Goal: Task Accomplishment & Management: Use online tool/utility

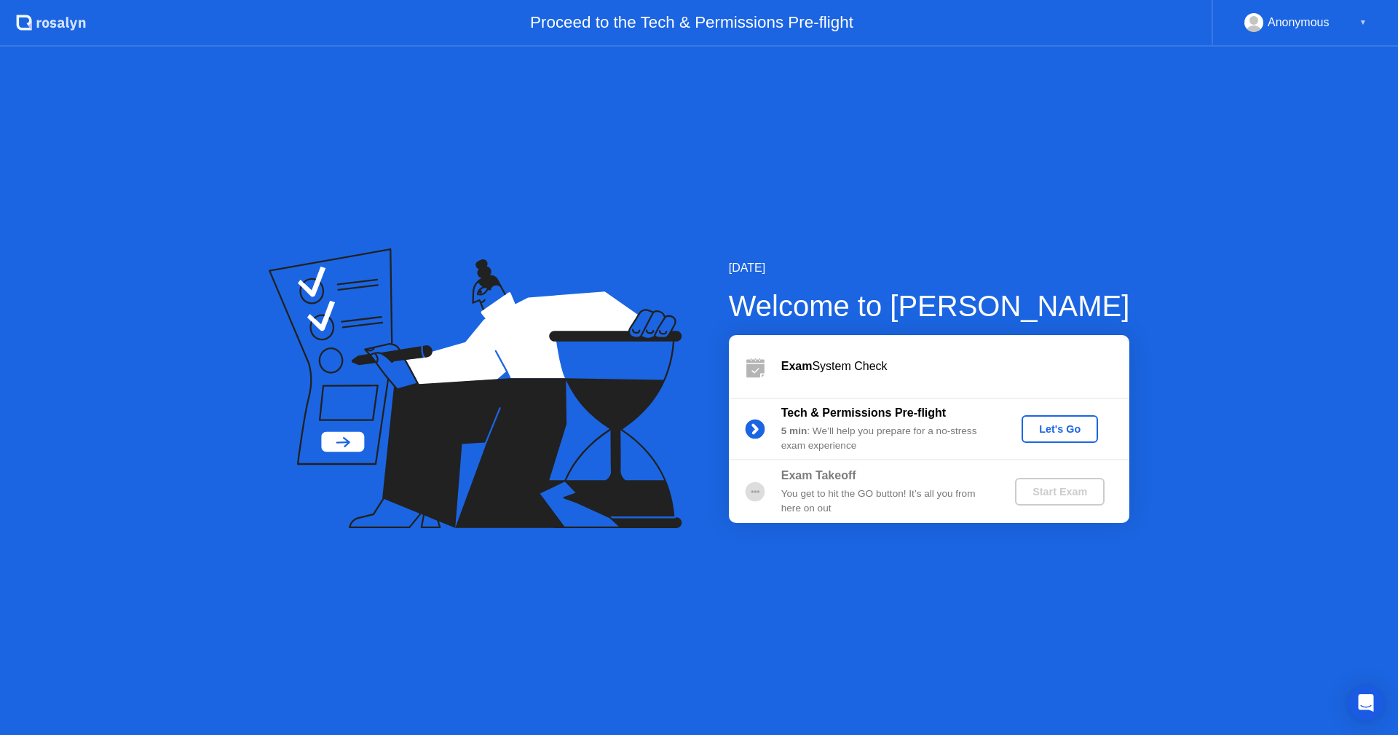
click at [1061, 427] on div "Let's Go" at bounding box center [1059, 429] width 65 height 12
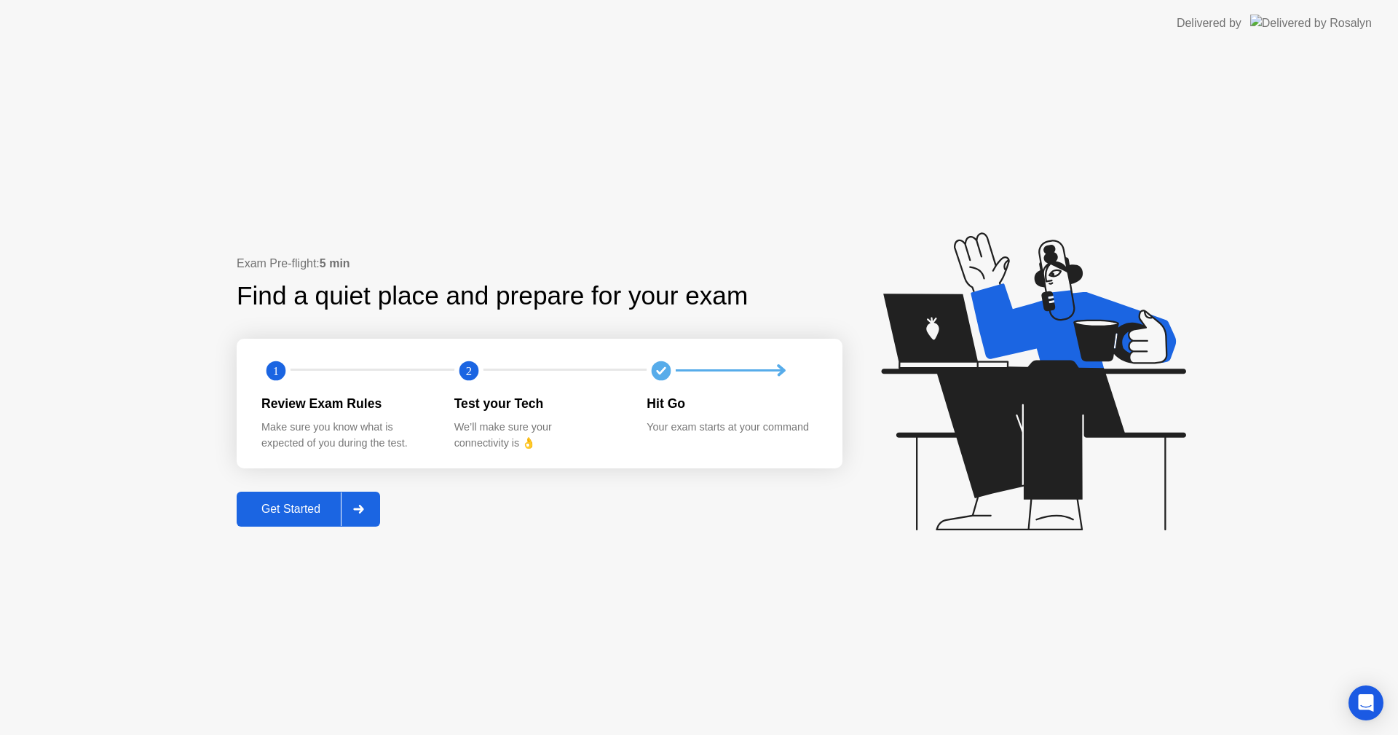
click at [317, 516] on div "Get Started" at bounding box center [291, 508] width 100 height 13
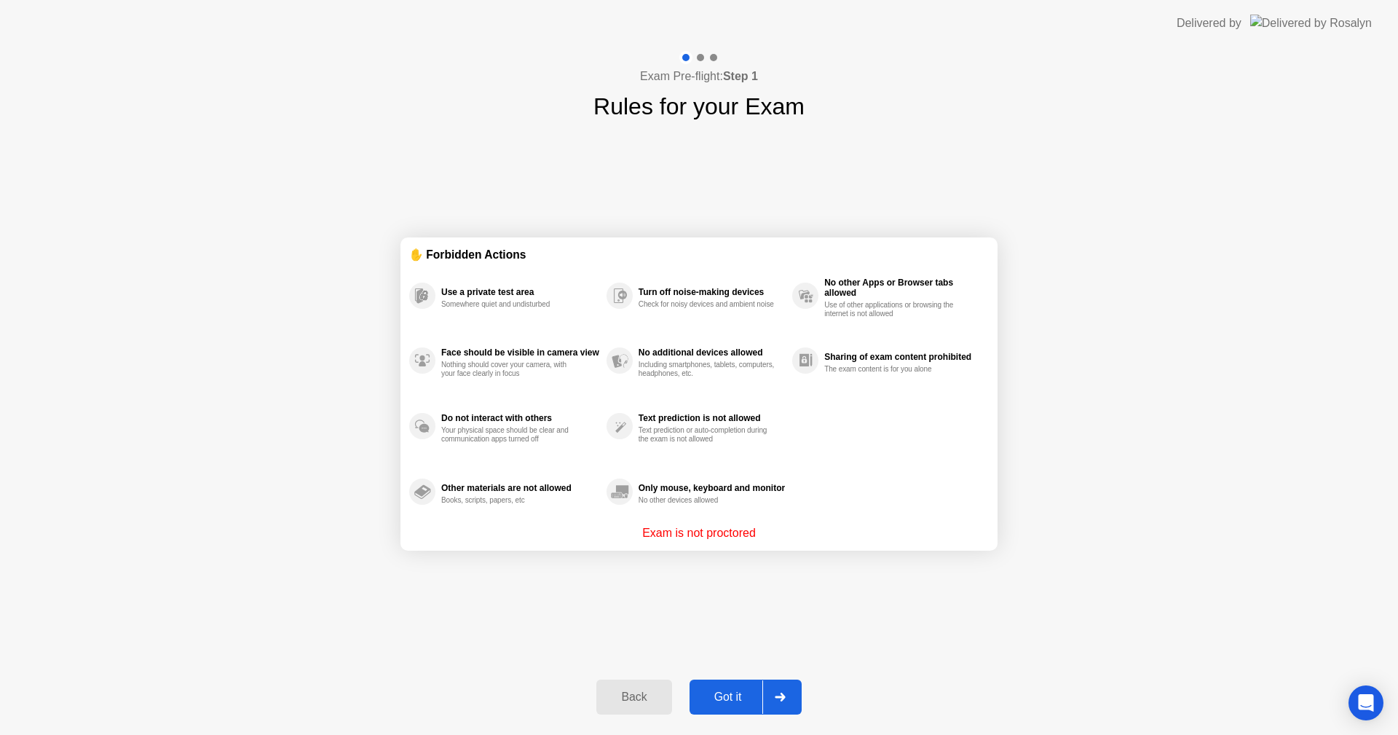
click at [728, 691] on div "Got it" at bounding box center [728, 696] width 68 height 13
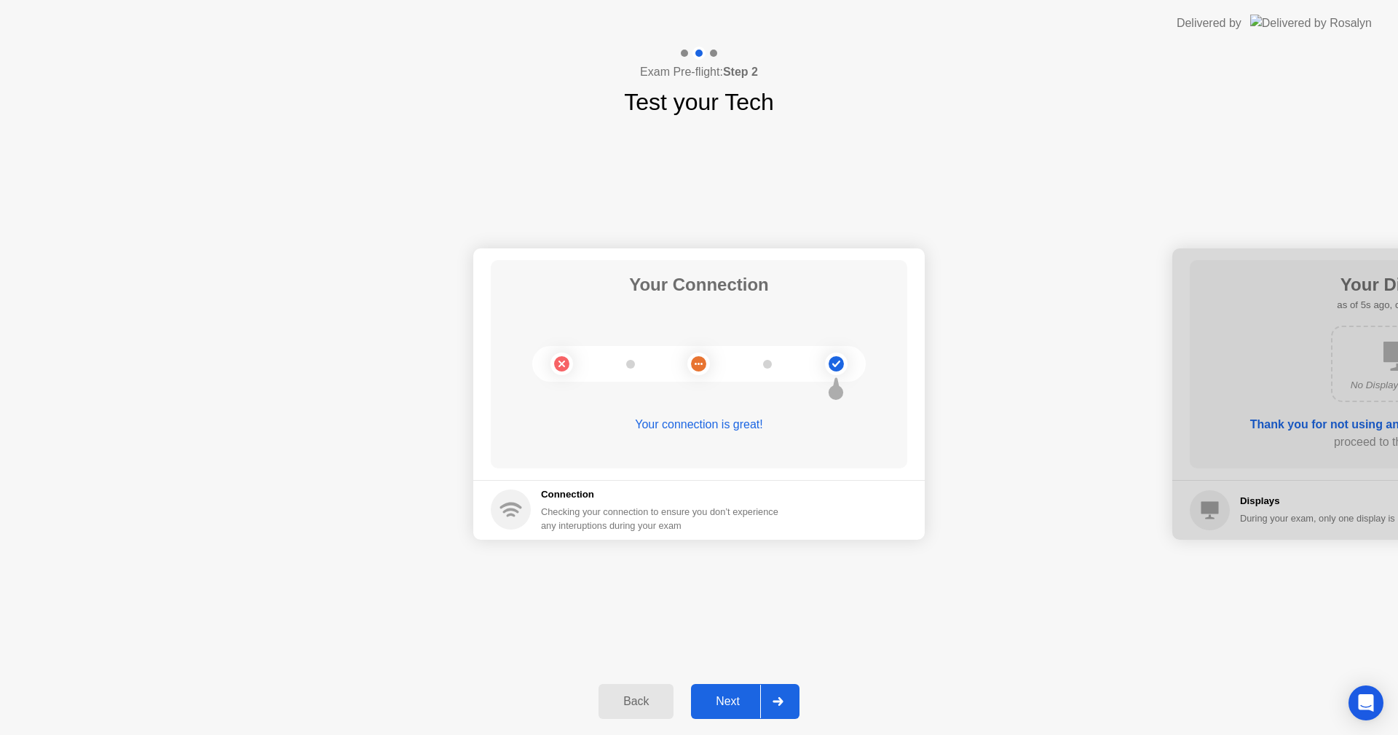
click at [721, 695] on div "Next" at bounding box center [727, 701] width 65 height 13
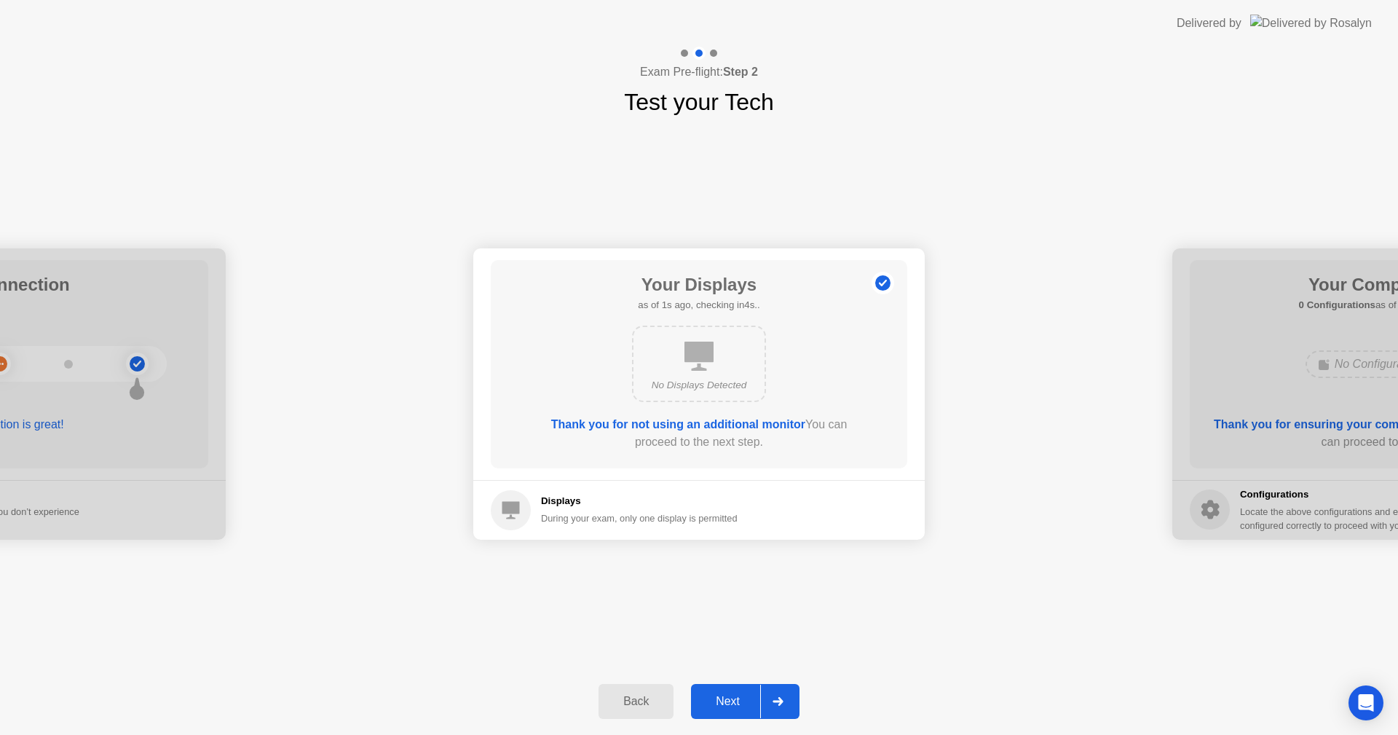
click at [725, 703] on div "Next" at bounding box center [727, 701] width 65 height 13
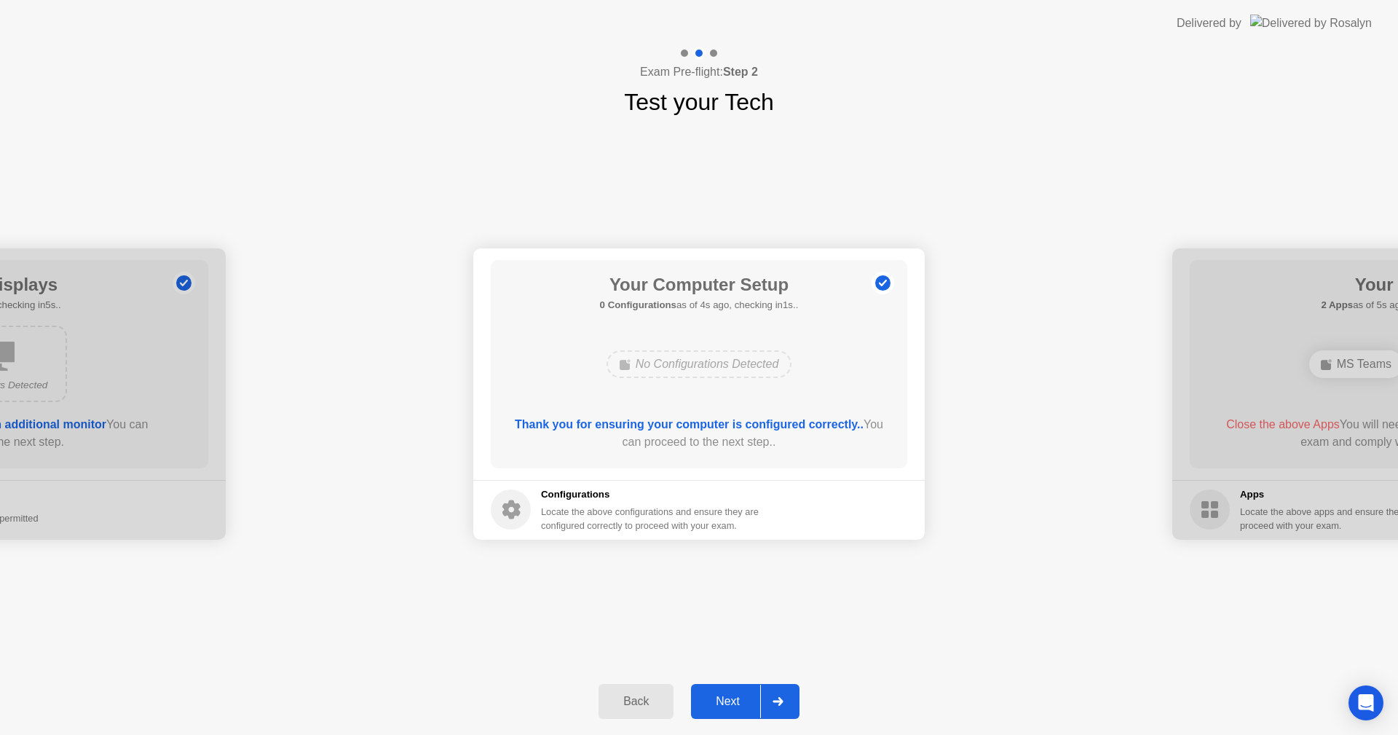
click at [725, 703] on div "Next" at bounding box center [727, 701] width 65 height 13
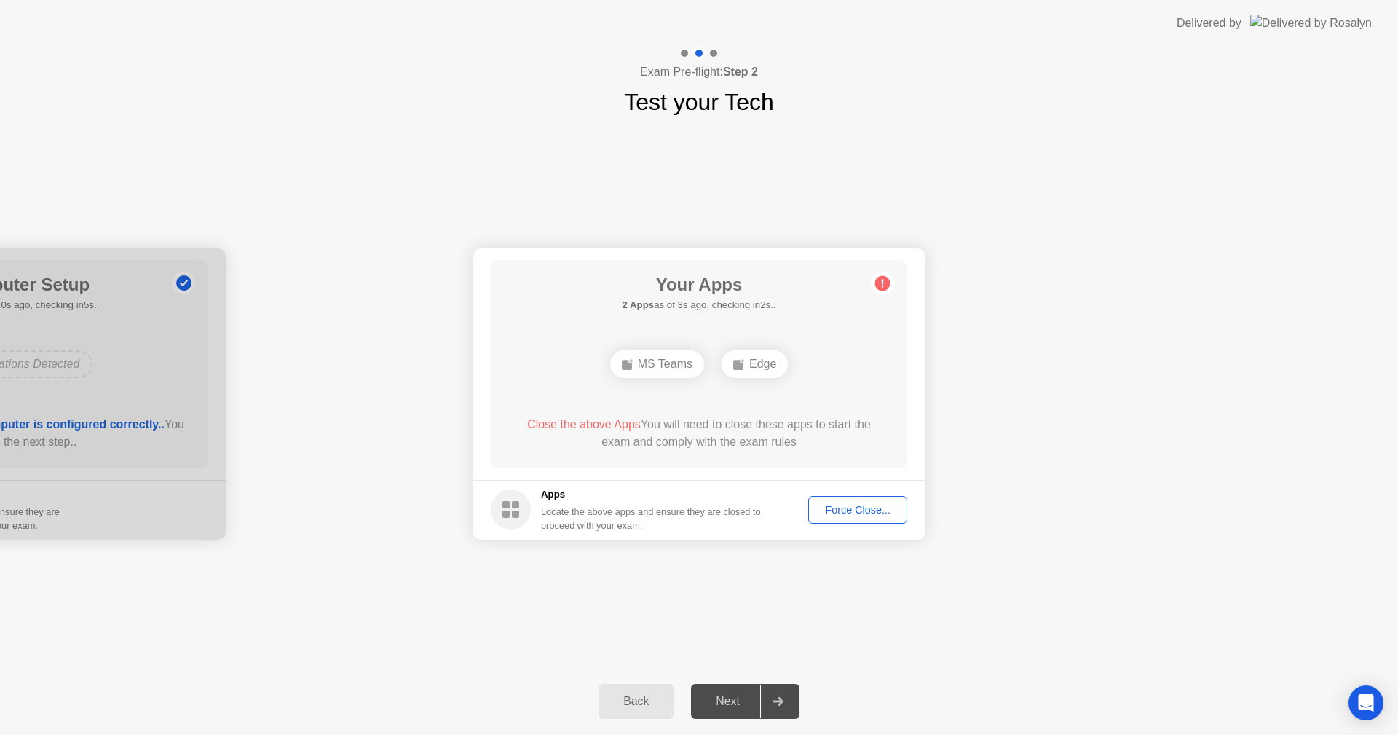
click at [857, 508] on div "Force Close..." at bounding box center [857, 510] width 89 height 12
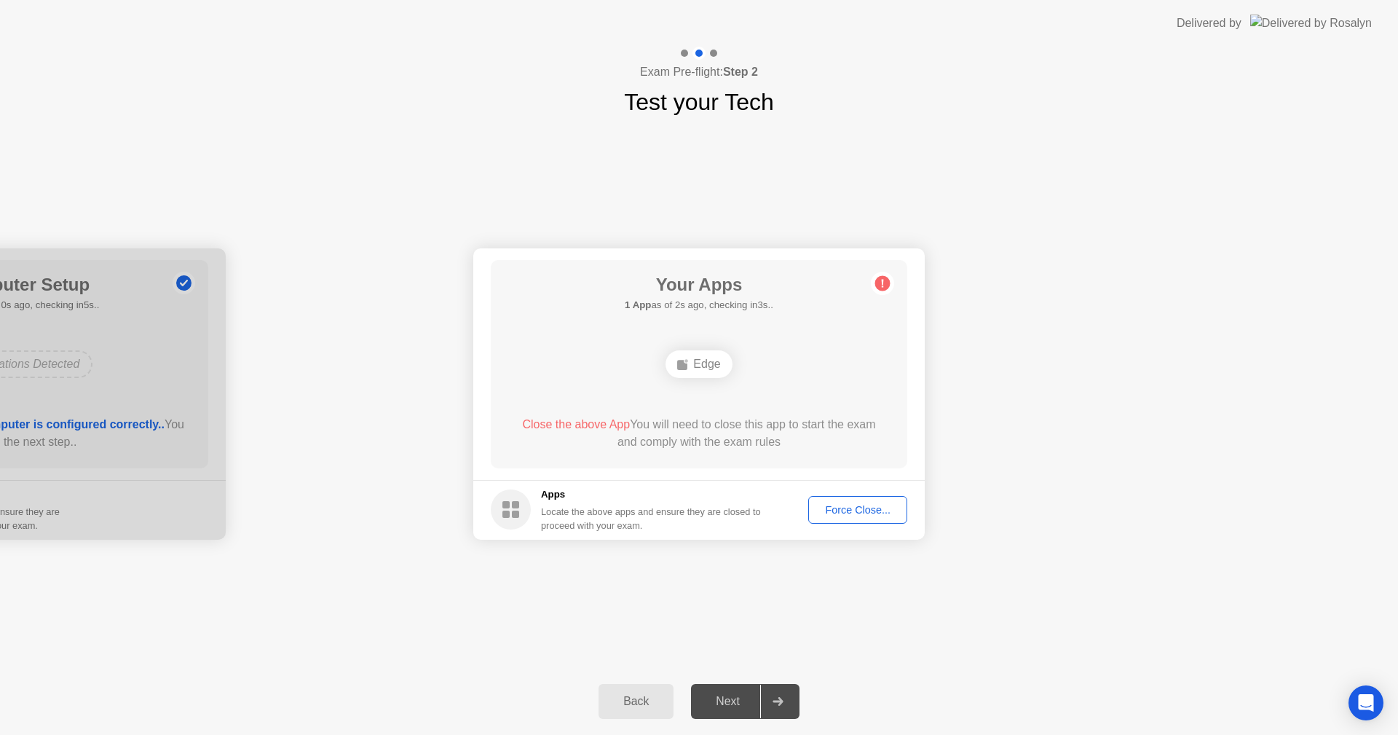
click at [838, 505] on div "Force Close..." at bounding box center [857, 510] width 89 height 12
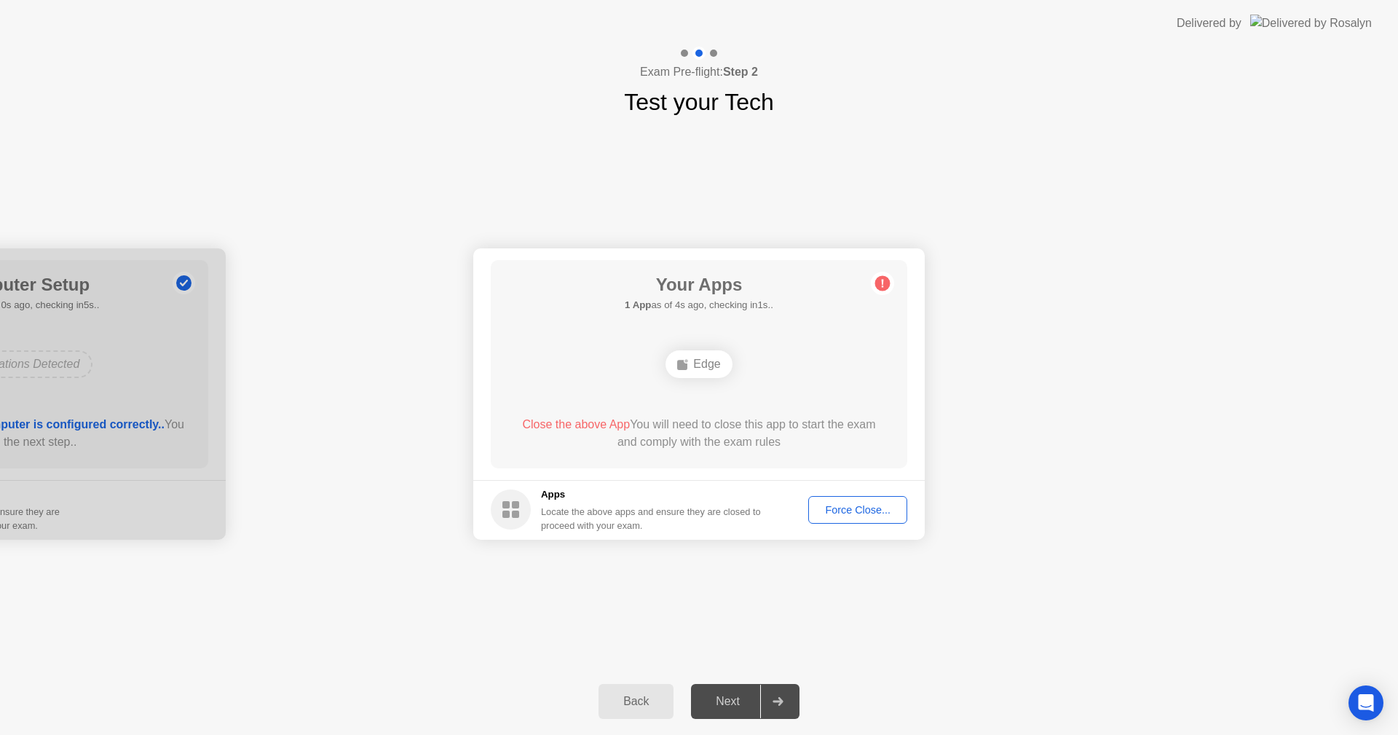
click at [848, 501] on button "Force Close..." at bounding box center [857, 510] width 99 height 28
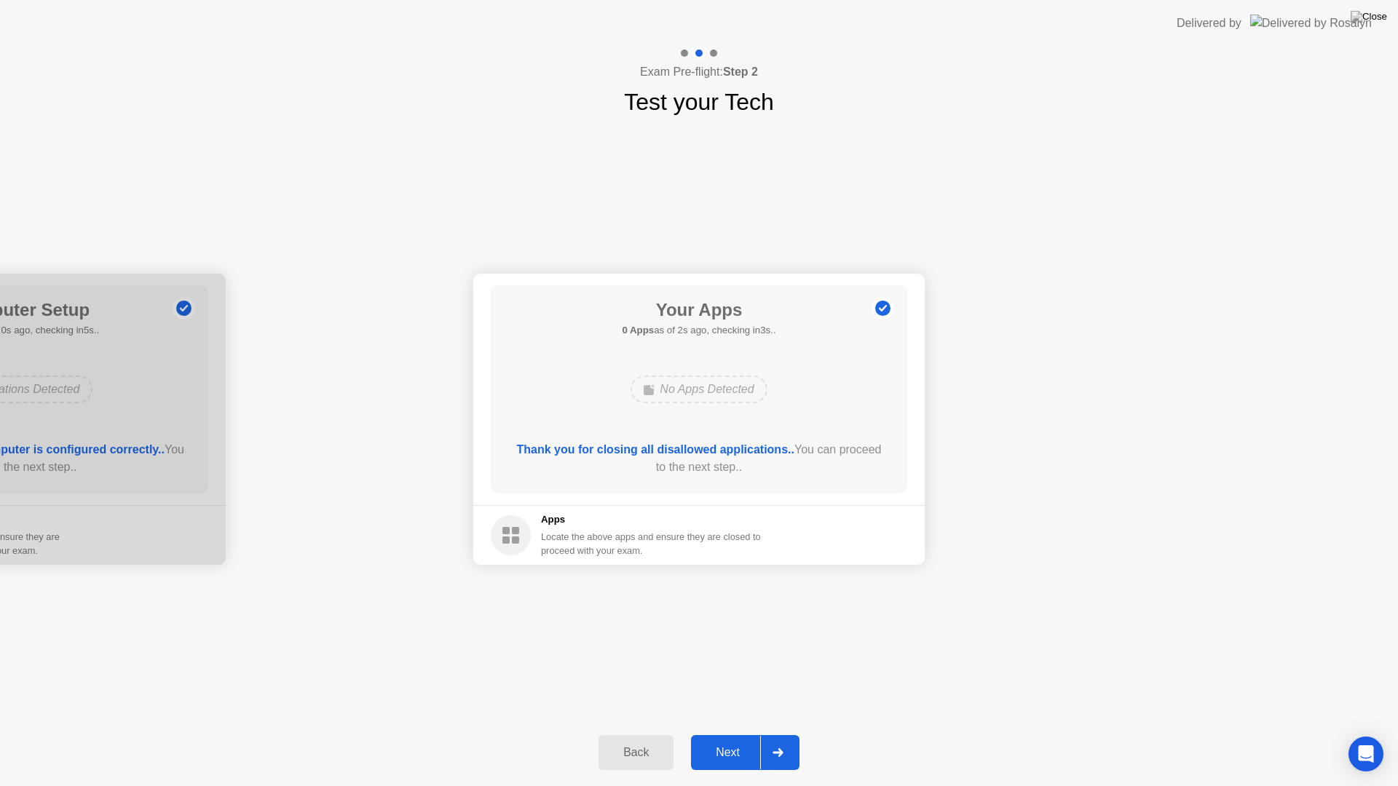
click at [366, 667] on div "Your Connection Your connection is great! Connection Checking your connection t…" at bounding box center [699, 419] width 1398 height 600
click at [726, 734] on div "Next" at bounding box center [727, 752] width 65 height 13
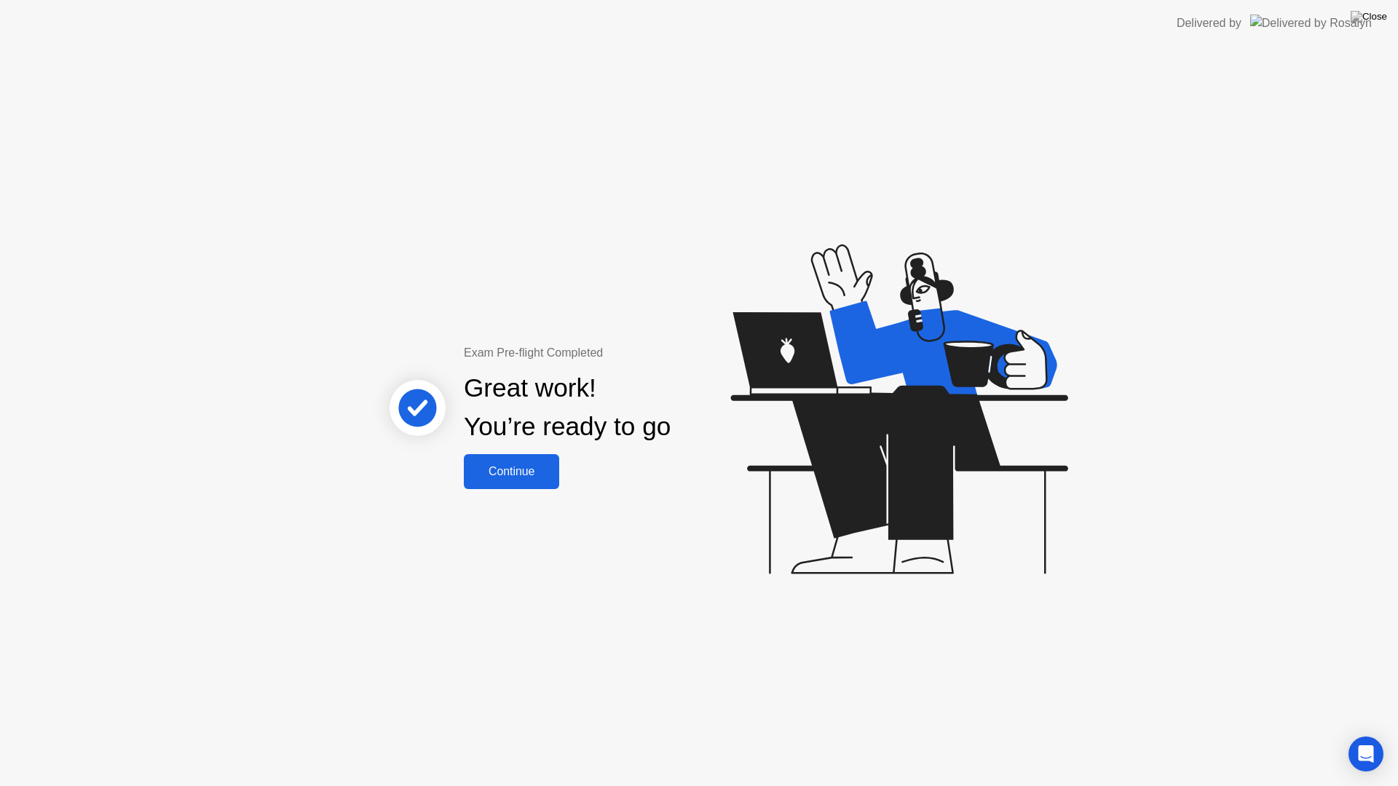
click at [523, 470] on div "Continue" at bounding box center [511, 471] width 87 height 13
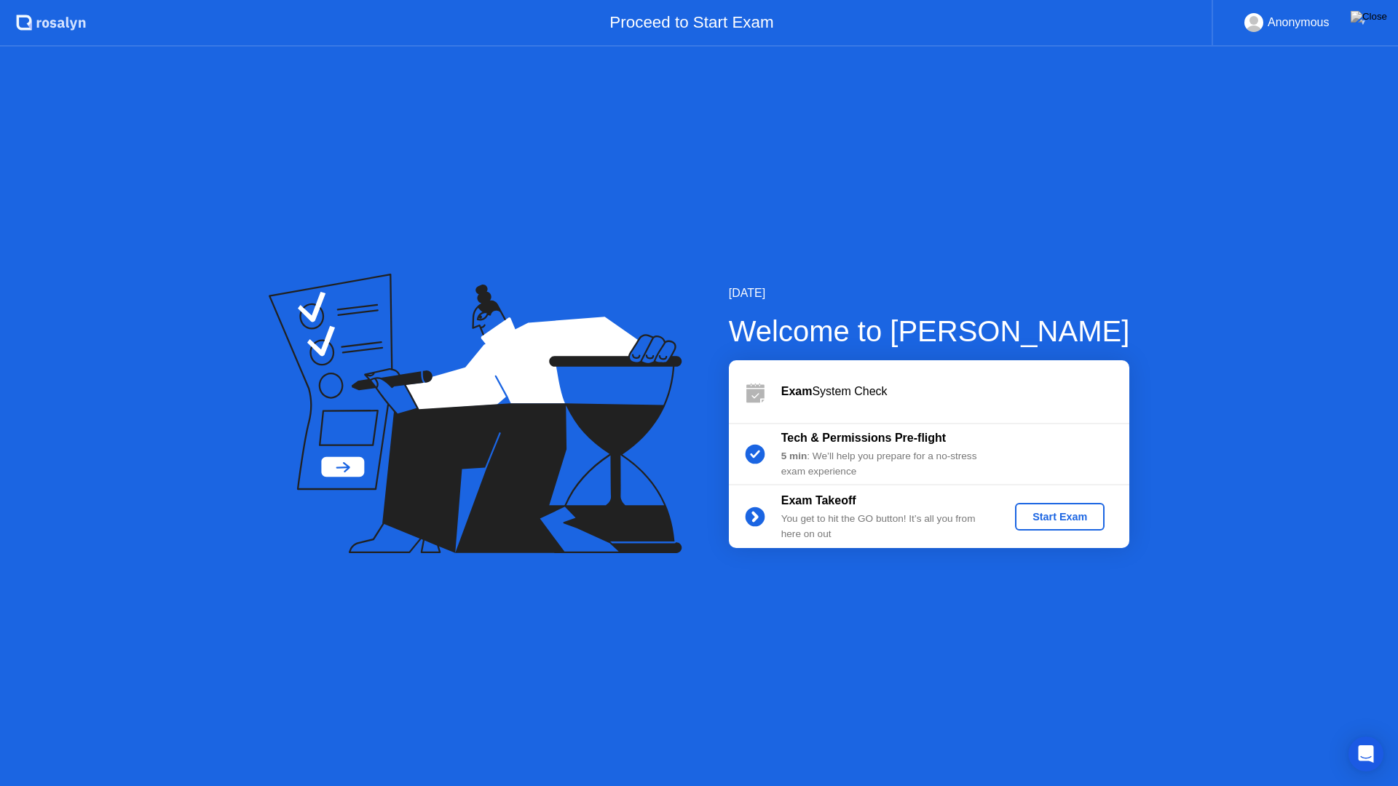
click at [1070, 516] on div "Start Exam" at bounding box center [1060, 517] width 78 height 12
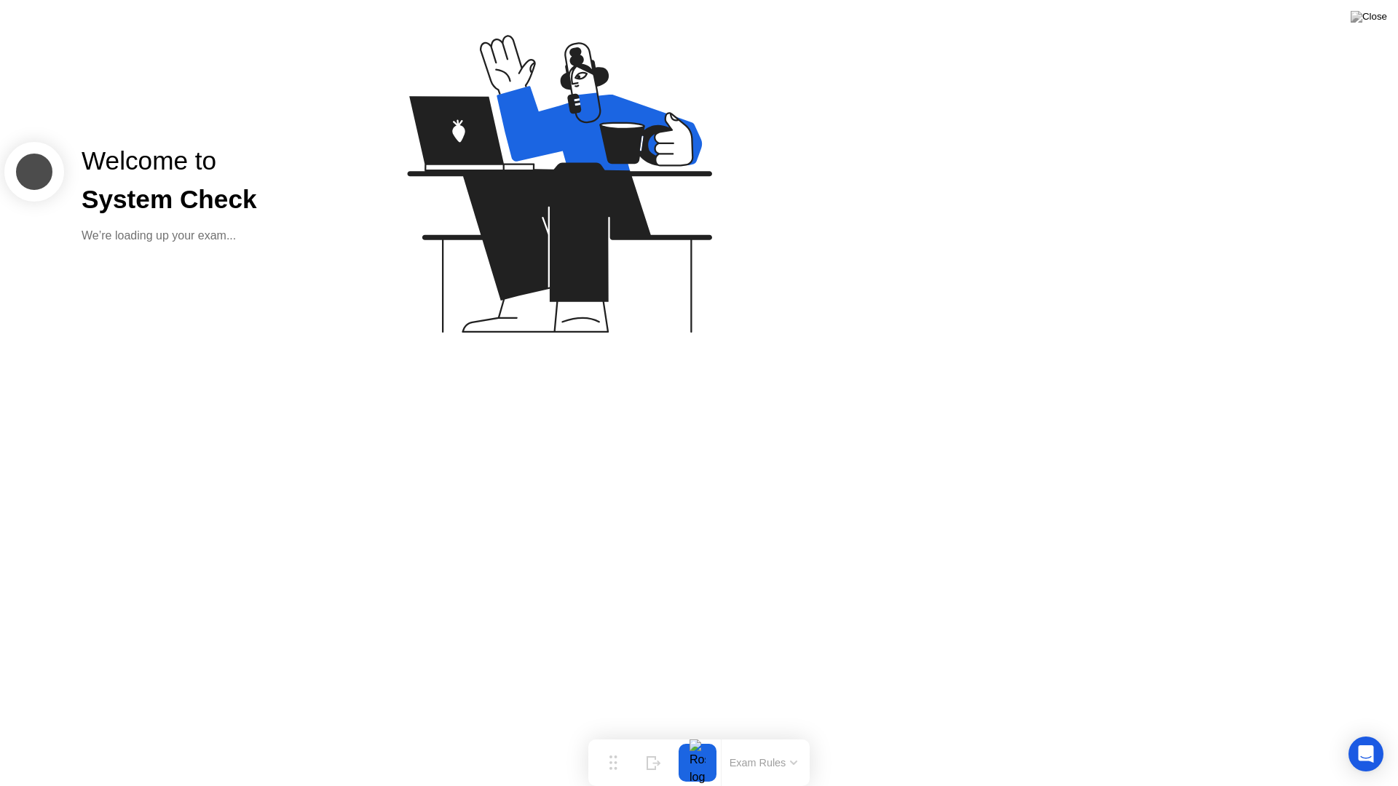
click at [792, 734] on icon at bounding box center [793, 763] width 7 height 4
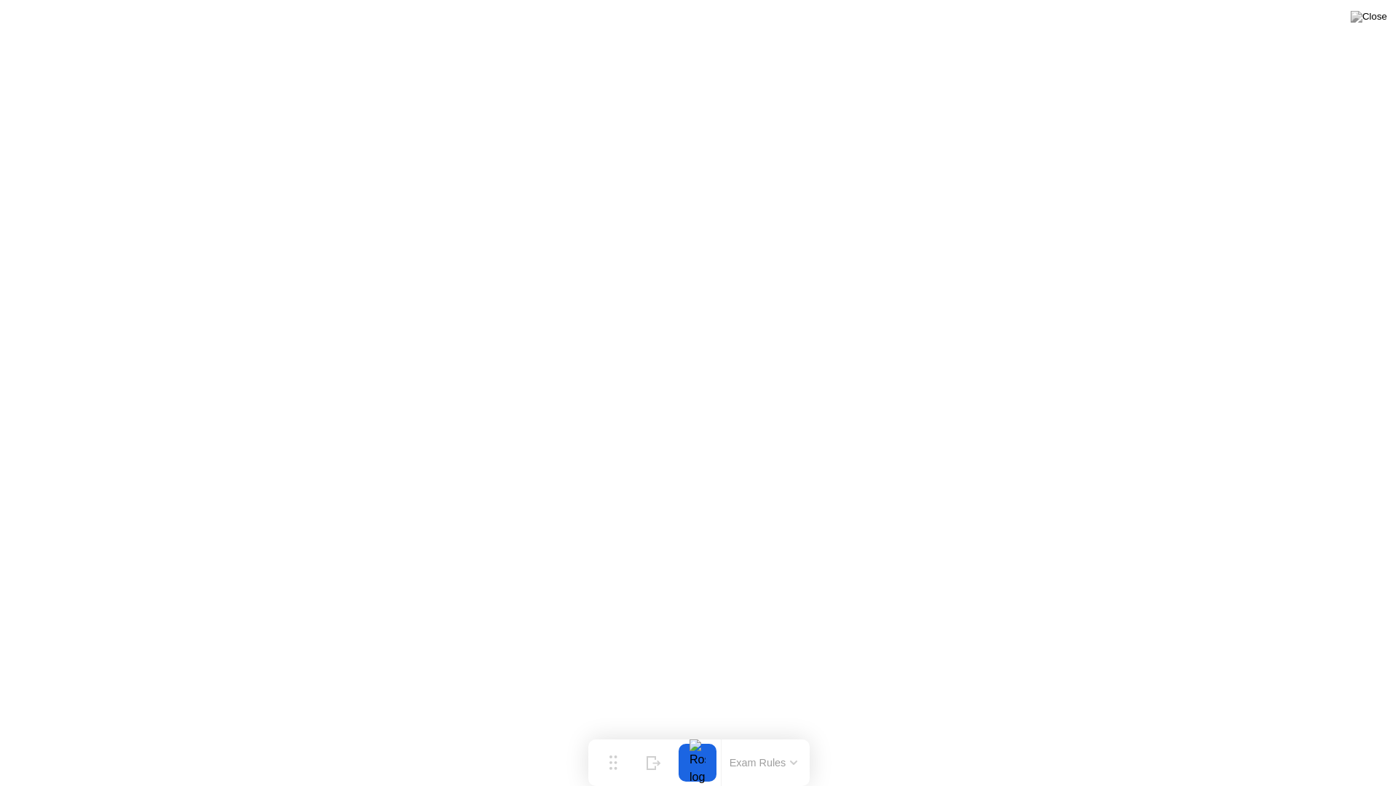
click at [695, 734] on div at bounding box center [697, 763] width 31 height 38
click div "End Proctoring Session"
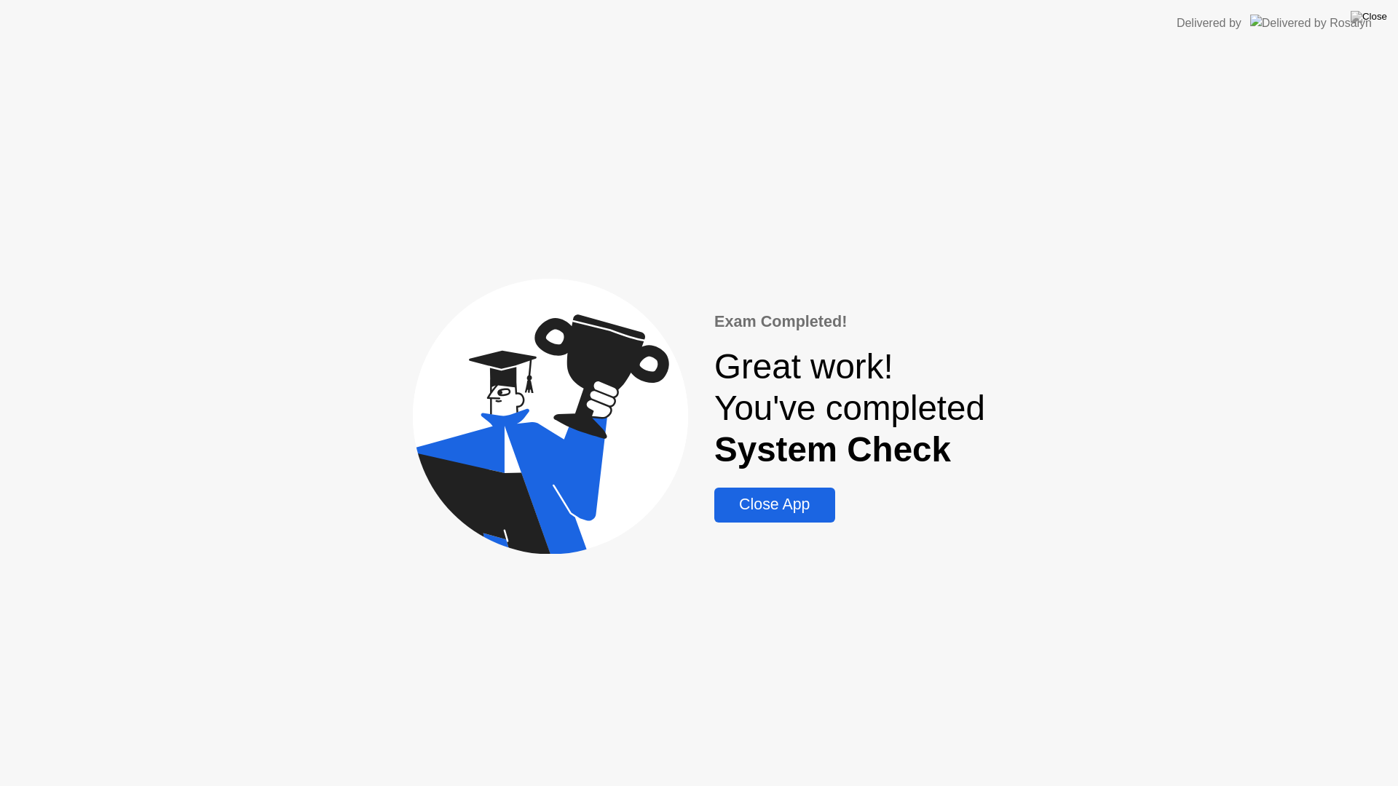
click at [785, 501] on div "Close App" at bounding box center [774, 505] width 111 height 18
